Goal: Task Accomplishment & Management: Manage account settings

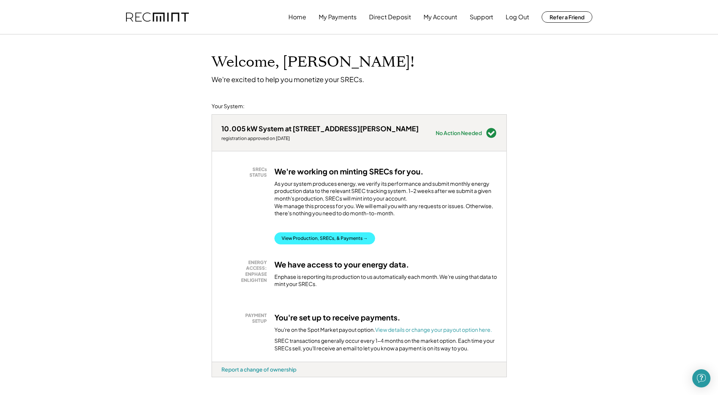
click at [347, 244] on button "View Production, SRECs, & Payments →" at bounding box center [324, 238] width 101 height 12
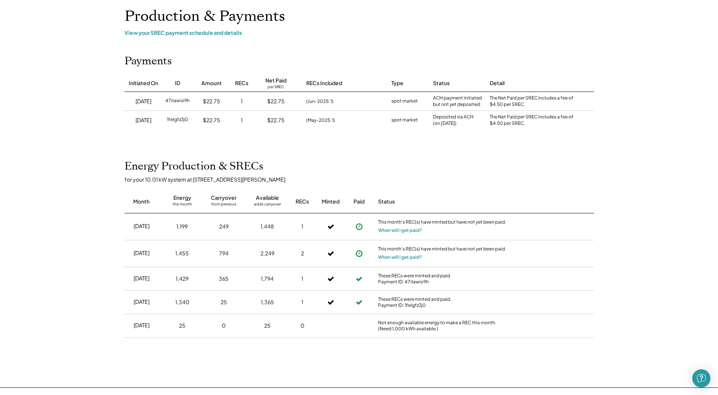
scroll to position [38, 0]
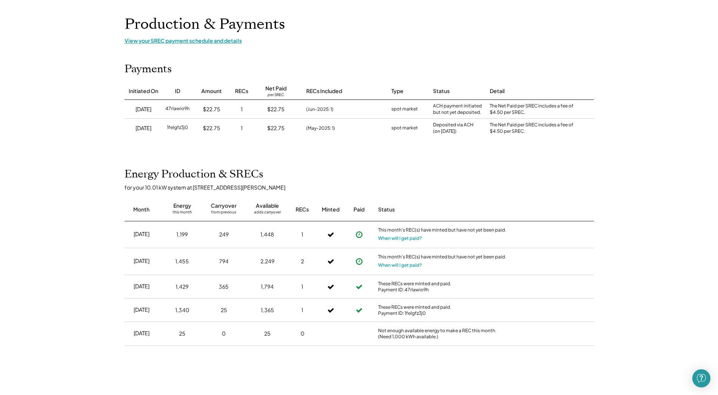
click at [209, 40] on div "View your SREC payment schedule and details" at bounding box center [358, 40] width 469 height 7
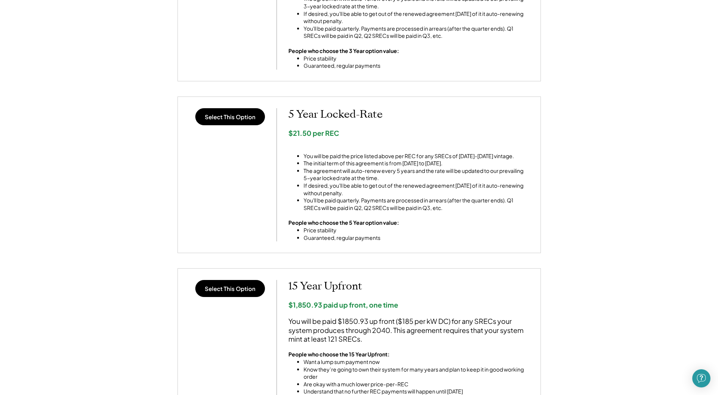
scroll to position [404, 0]
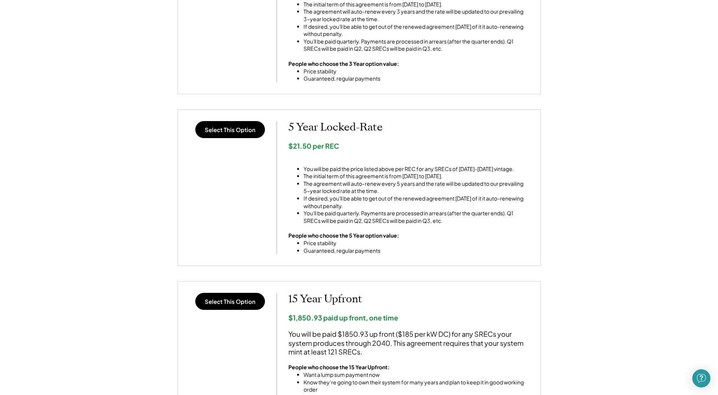
click at [225, 313] on div "Select This Option 15 Year Upfront $1,850.93 paid up front, one time You will b…" at bounding box center [359, 350] width 340 height 115
click at [229, 301] on button "Select This Option" at bounding box center [230, 301] width 70 height 17
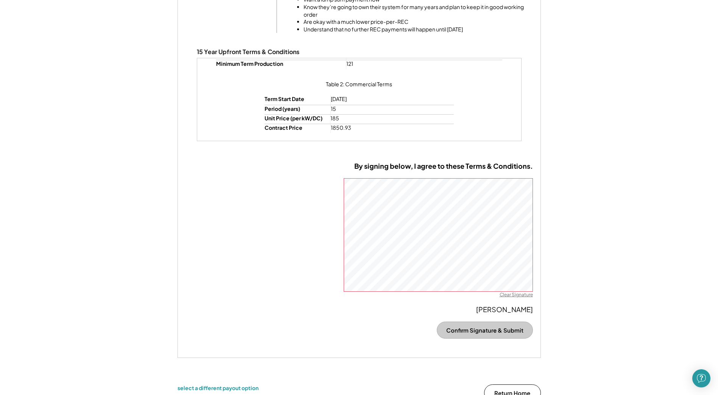
scroll to position [441, 0]
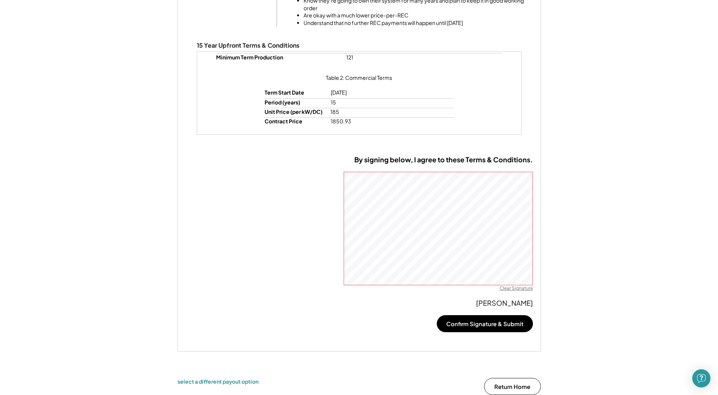
click at [558, 240] on div "< Return Home SREC Payout Options 10.005kW solar system at [STREET_ADDRESS][PER…" at bounding box center [359, 5] width 718 height 817
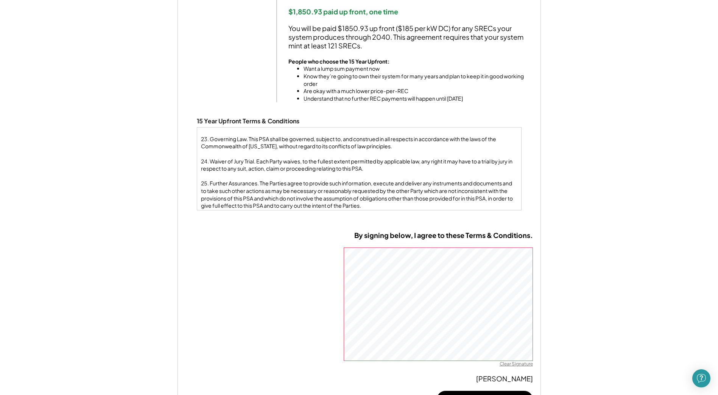
scroll to position [1999, 0]
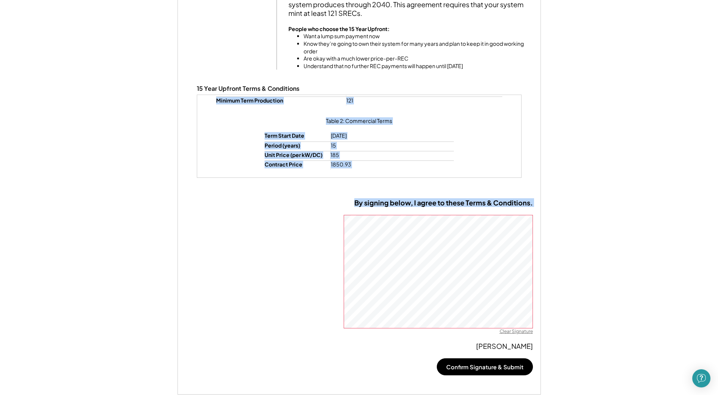
scroll to position [404, 0]
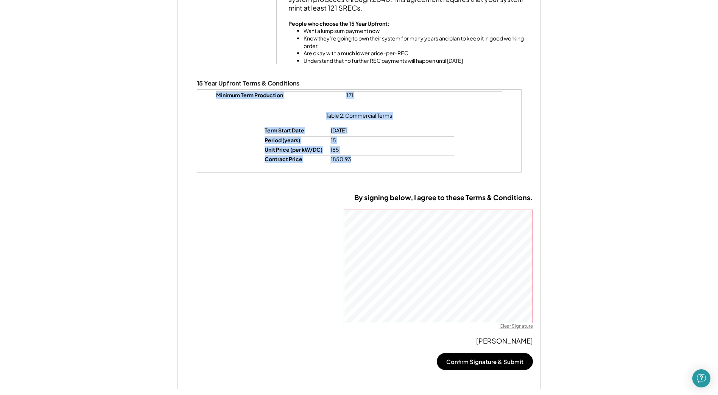
drag, startPoint x: 202, startPoint y: 172, endPoint x: 387, endPoint y: 159, distance: 185.5
click at [390, 160] on div "THIS RENEWABLE ENERGY CERTIFICATE PURCHASE AND SALE AGREEMENT (this “PSA”) is e…" at bounding box center [359, 130] width 325 height 83
drag, startPoint x: 387, startPoint y: 159, endPoint x: 328, endPoint y: 149, distance: 59.0
copy div "LORE IPSUMDOLO SITAME CONSECTETUR ADIPISCI ELI SEDD EIUSMODTE (inci “UTL”) et d…"
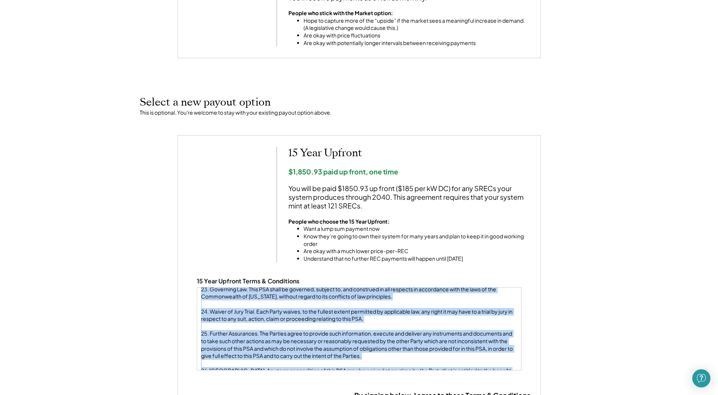
scroll to position [177, 0]
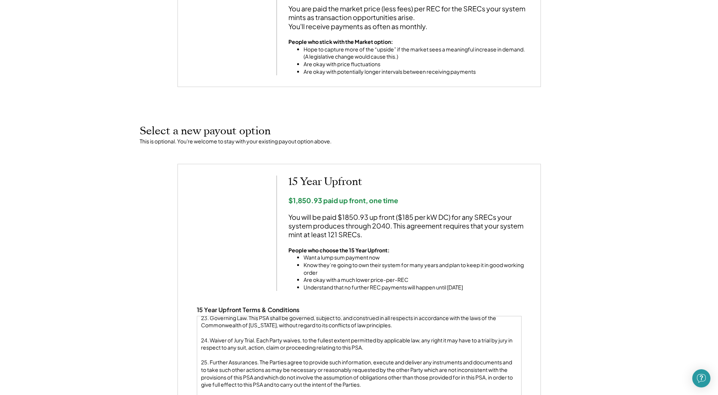
click at [505, 150] on div "Select a new payout option This is optional. You're welcome to stay with your e…" at bounding box center [359, 135] width 454 height 58
drag, startPoint x: 60, startPoint y: 208, endPoint x: 75, endPoint y: 194, distance: 20.9
click at [60, 208] on div "< Return Home SREC Payout Options 10.005kW solar system at [STREET_ADDRESS][PER…" at bounding box center [359, 270] width 718 height 817
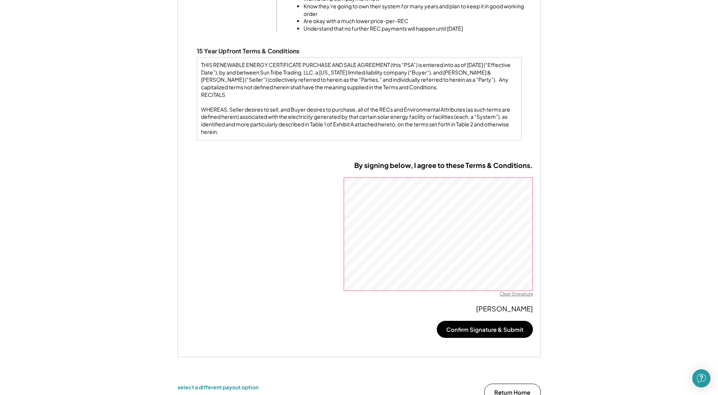
scroll to position [509, 0]
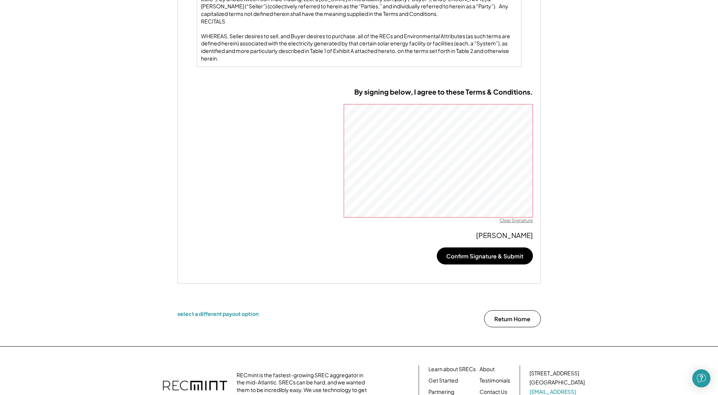
click at [208, 317] on div "select a different payout option Return Home" at bounding box center [359, 325] width 378 height 44
click at [210, 312] on div "select a different payout option" at bounding box center [217, 313] width 81 height 7
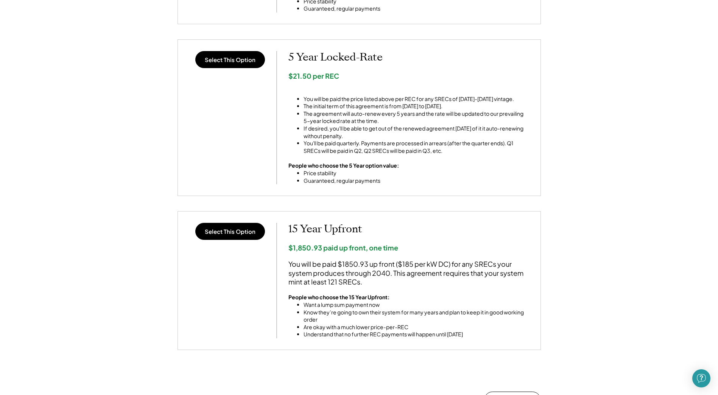
scroll to position [434, 0]
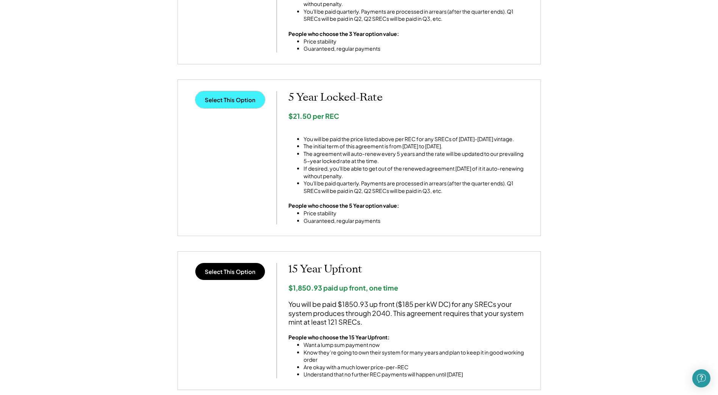
click at [233, 104] on button "Select This Option" at bounding box center [230, 99] width 70 height 17
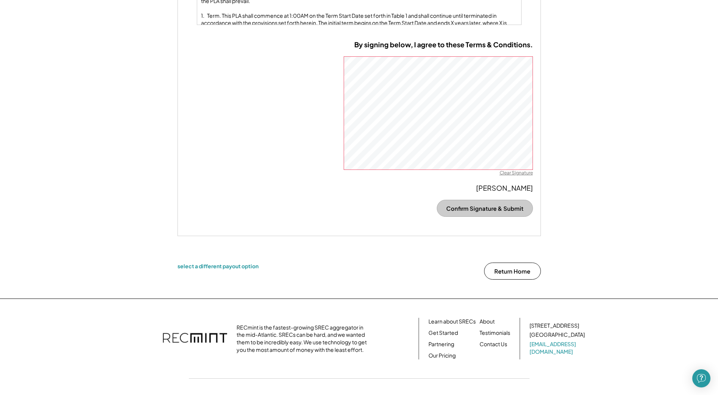
scroll to position [620, 0]
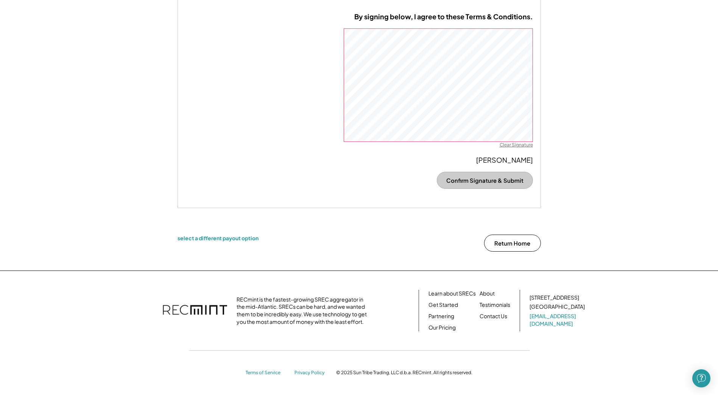
click at [236, 234] on div "select a different payout option Return Home" at bounding box center [359, 249] width 378 height 44
click at [239, 239] on div "select a different payout option" at bounding box center [217, 238] width 81 height 7
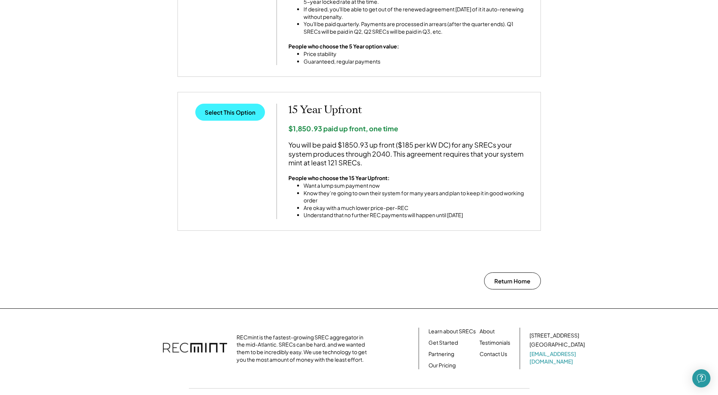
click at [251, 107] on button "Select This Option" at bounding box center [230, 112] width 70 height 17
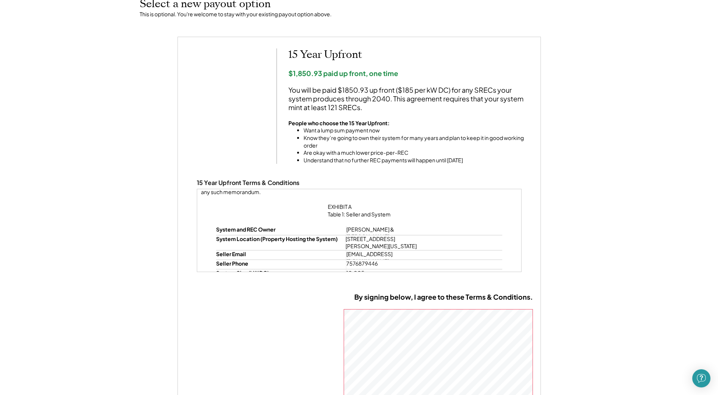
scroll to position [259, 0]
